Goal: Task Accomplishment & Management: Manage account settings

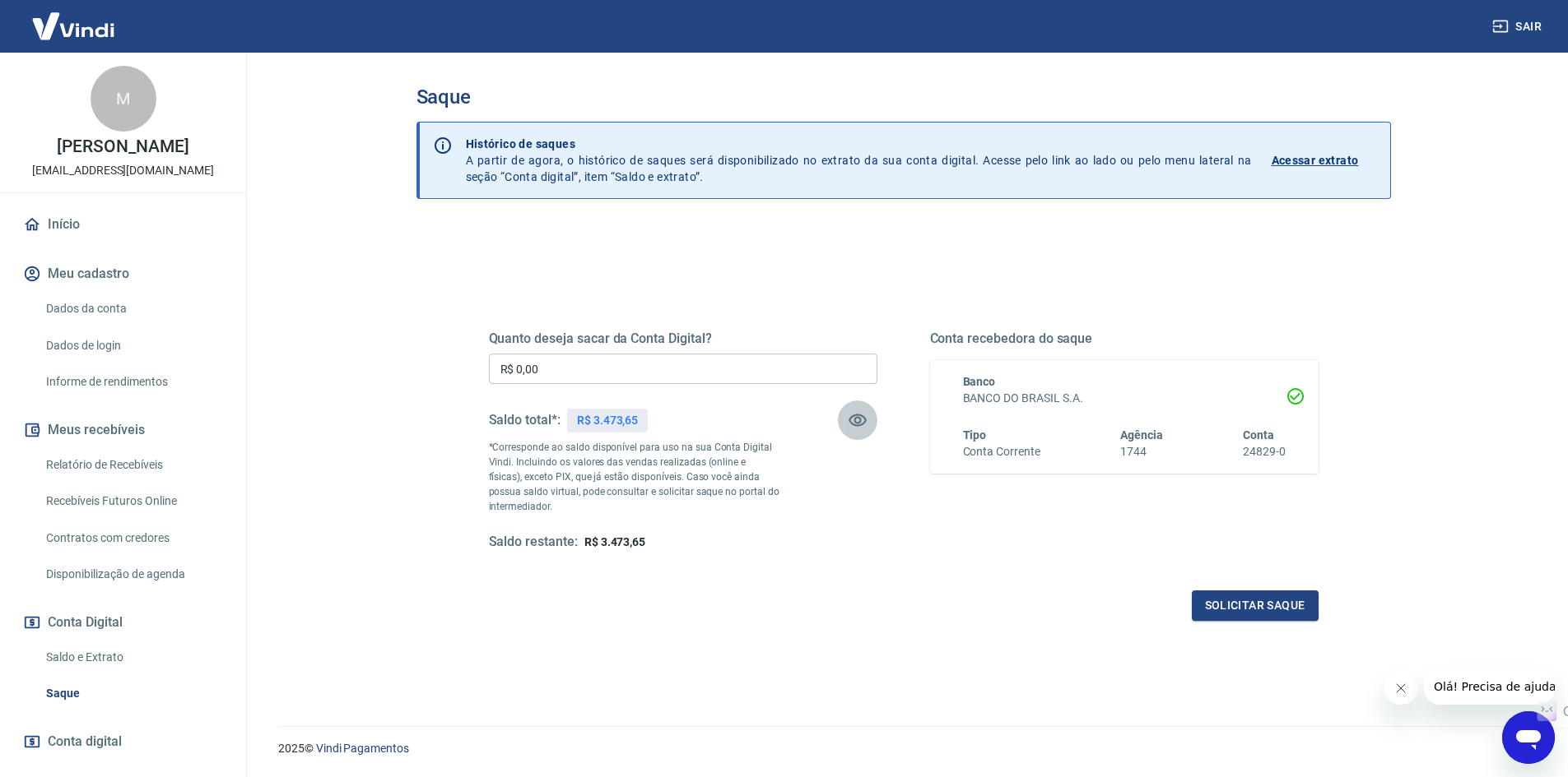
click at [850, 422] on icon "button" at bounding box center [857, 420] width 18 height 12
click at [850, 422] on icon "button" at bounding box center [857, 420] width 18 height 16
click at [850, 422] on icon "button" at bounding box center [857, 420] width 18 height 12
click at [850, 422] on icon "button" at bounding box center [857, 420] width 18 height 16
click at [850, 422] on icon "button" at bounding box center [857, 420] width 18 height 12
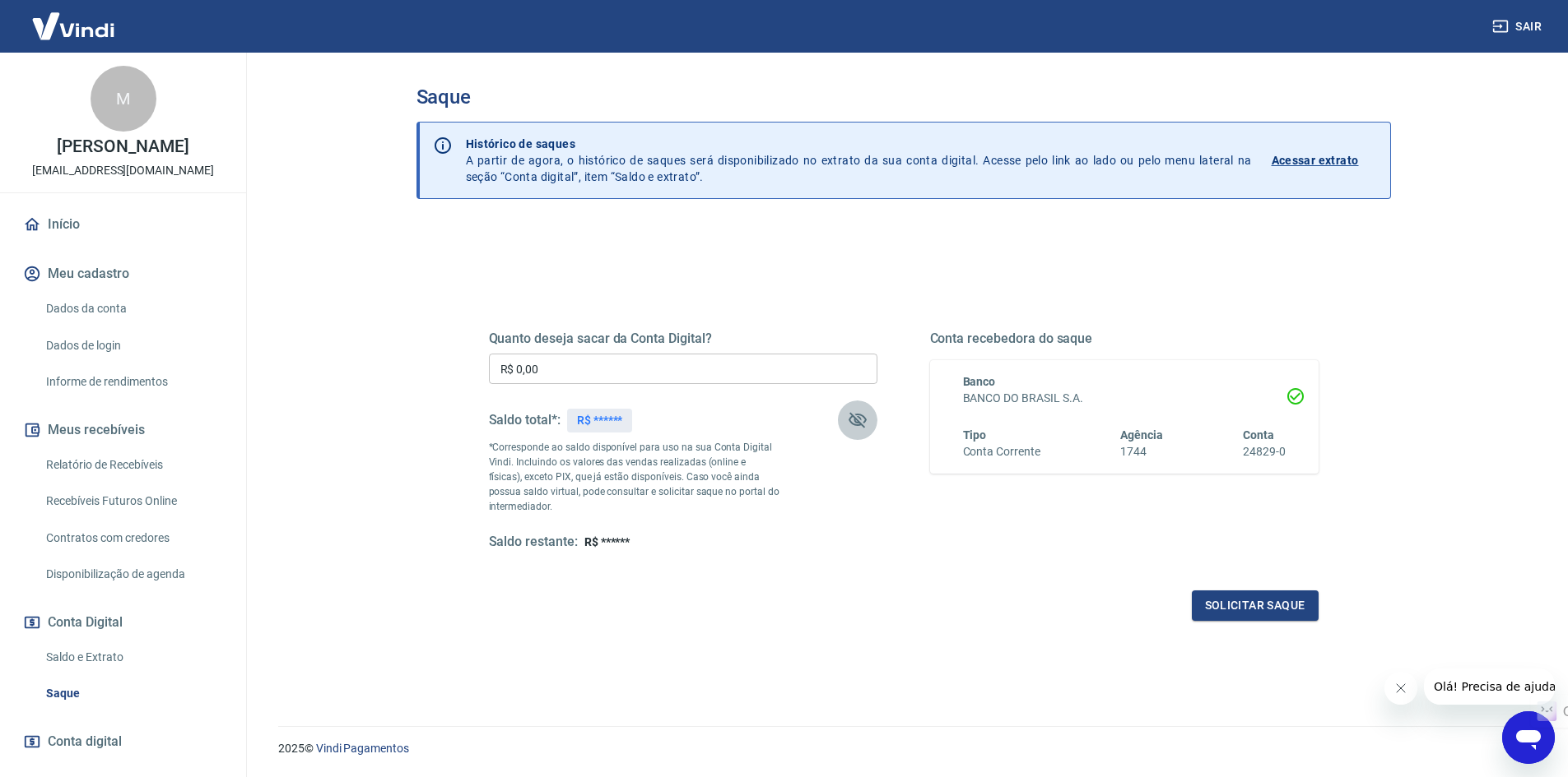
click at [850, 422] on icon "button" at bounding box center [857, 420] width 18 height 16
click at [851, 418] on button "button" at bounding box center [857, 420] width 39 height 39
click at [851, 418] on icon "button" at bounding box center [857, 419] width 20 height 20
click at [851, 418] on icon "button" at bounding box center [857, 420] width 18 height 12
click at [851, 418] on icon "button" at bounding box center [857, 419] width 20 height 20
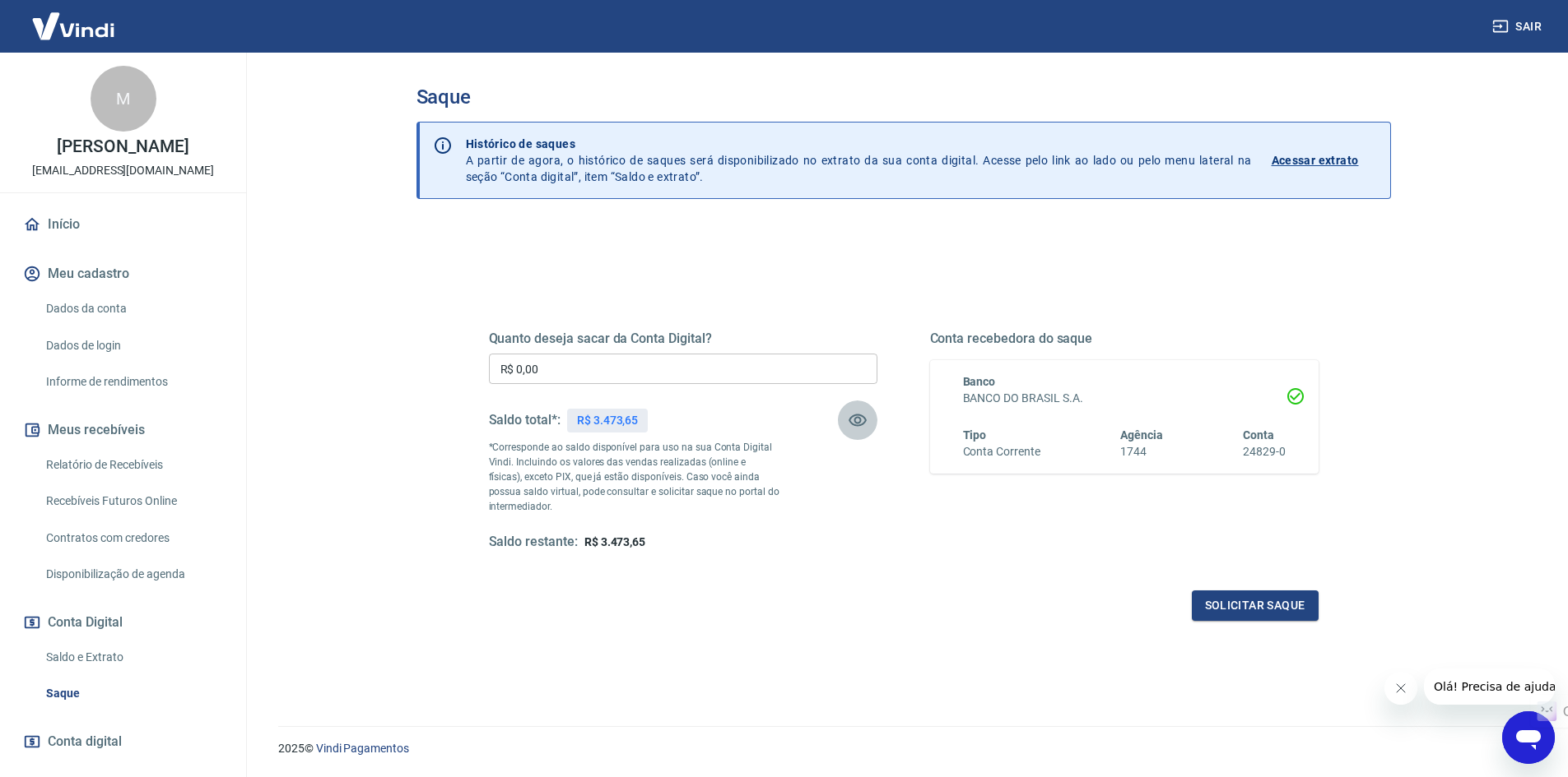
click at [851, 418] on icon "button" at bounding box center [857, 420] width 18 height 12
click at [851, 418] on icon "button" at bounding box center [857, 419] width 20 height 20
click at [1504, 23] on icon "button" at bounding box center [1501, 26] width 17 height 17
